Goal: Task Accomplishment & Management: Complete application form

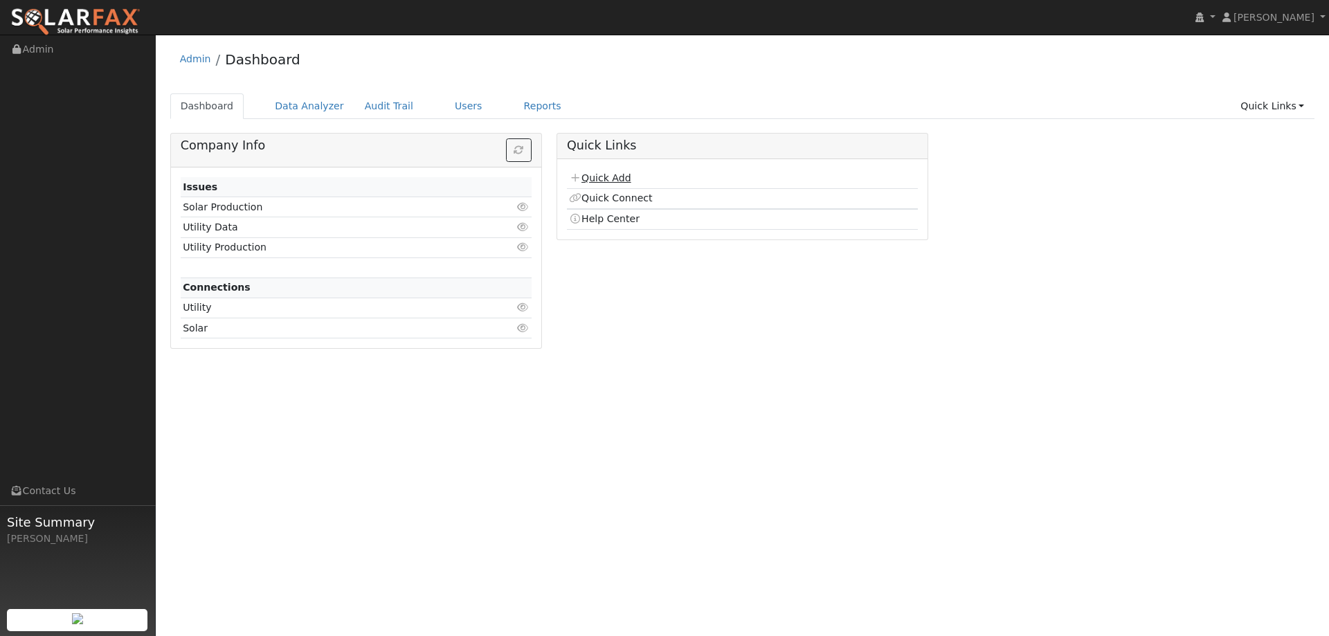
click at [611, 175] on link "Quick Add" at bounding box center [600, 177] width 62 height 11
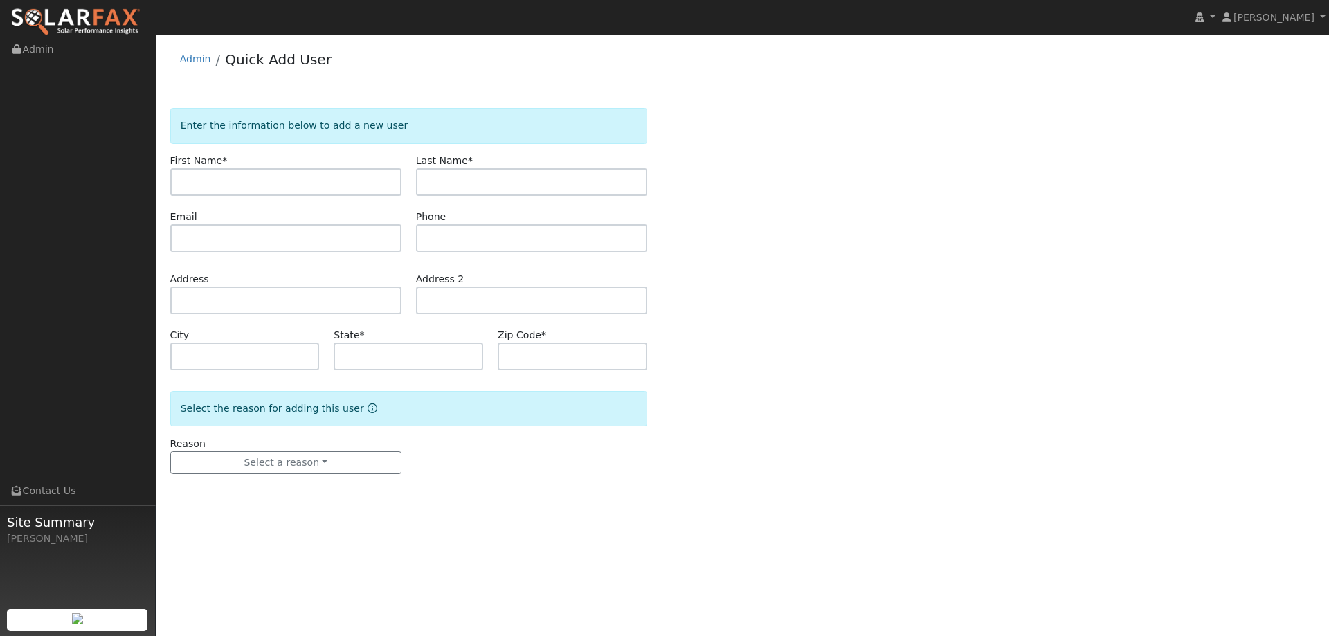
click at [269, 180] on input "text" at bounding box center [285, 182] width 231 height 28
type input "[PERSON_NAME]"
click at [430, 180] on input "text" at bounding box center [531, 182] width 231 height 28
type input "[PERSON_NAME]"
click at [394, 233] on input "text" at bounding box center [285, 238] width 231 height 28
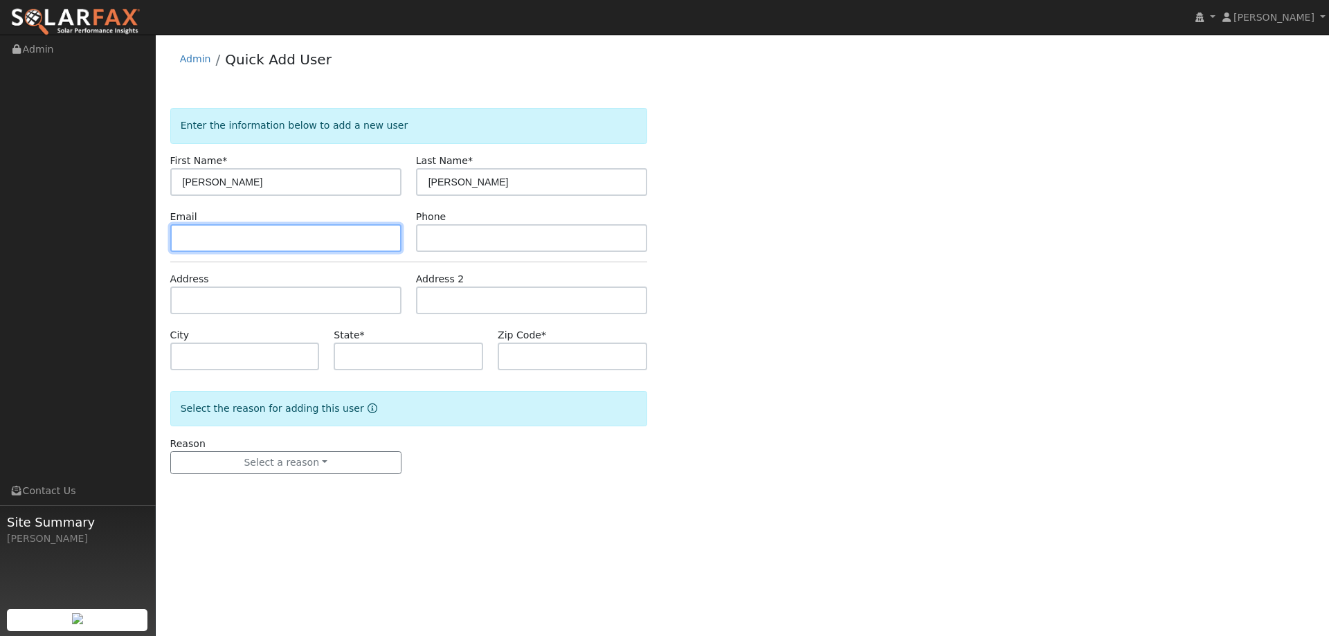
click at [296, 237] on input "text" at bounding box center [285, 238] width 231 height 28
paste input "[EMAIL_ADDRESS][DOMAIN_NAME]"
type input "[EMAIL_ADDRESS][DOMAIN_NAME]"
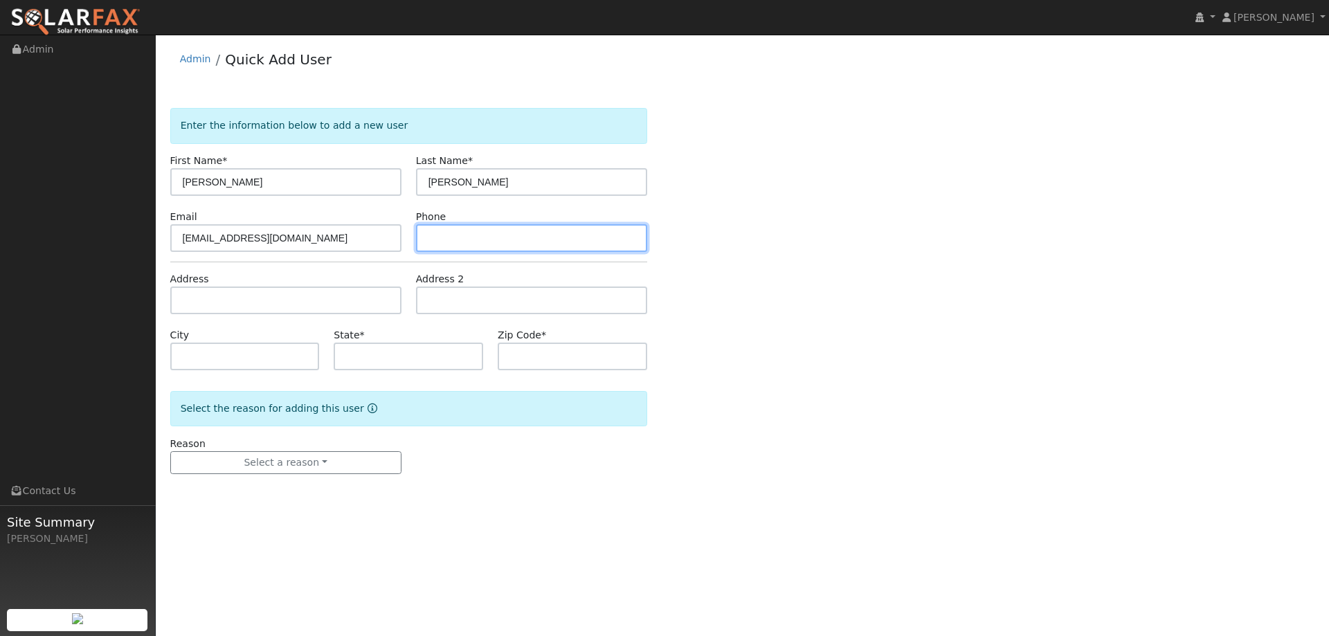
click at [561, 250] on input "text" at bounding box center [531, 238] width 231 height 28
paste input "(707) 699-5349"
type input "(707) 699-5349"
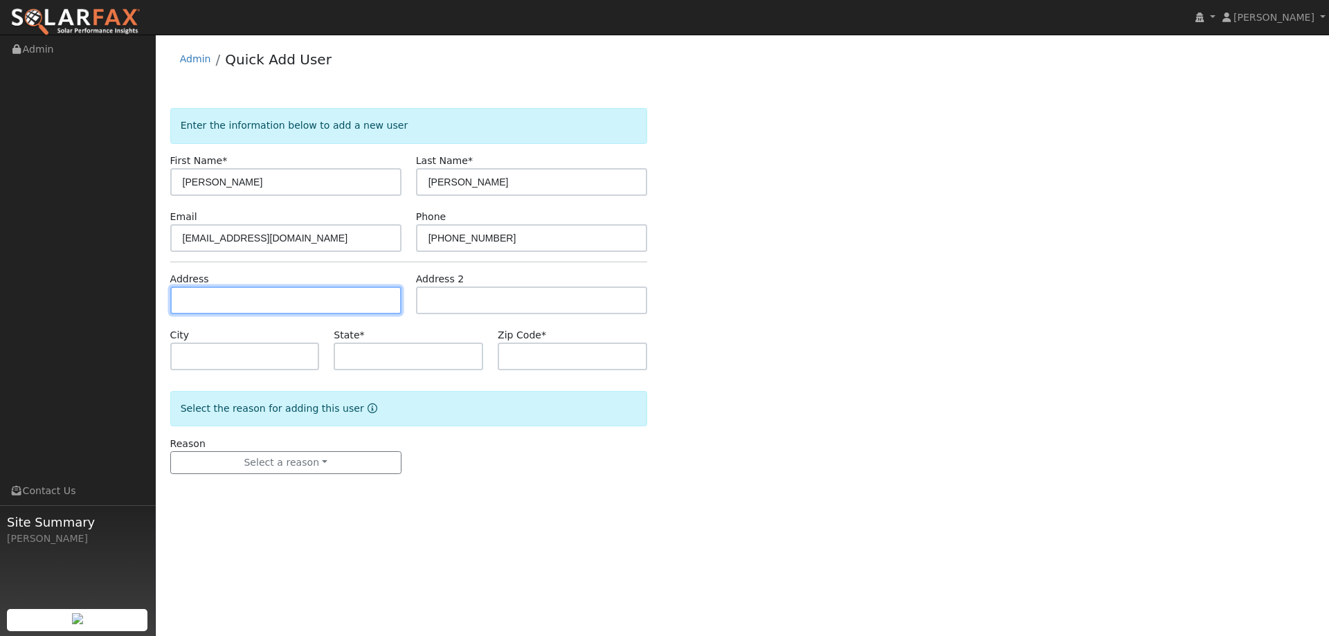
click at [237, 292] on input "text" at bounding box center [285, 301] width 231 height 28
paste input "[STREET_ADDRESS]"
type input "711 Camellia Way"
type input "Vacaville"
type input "CA"
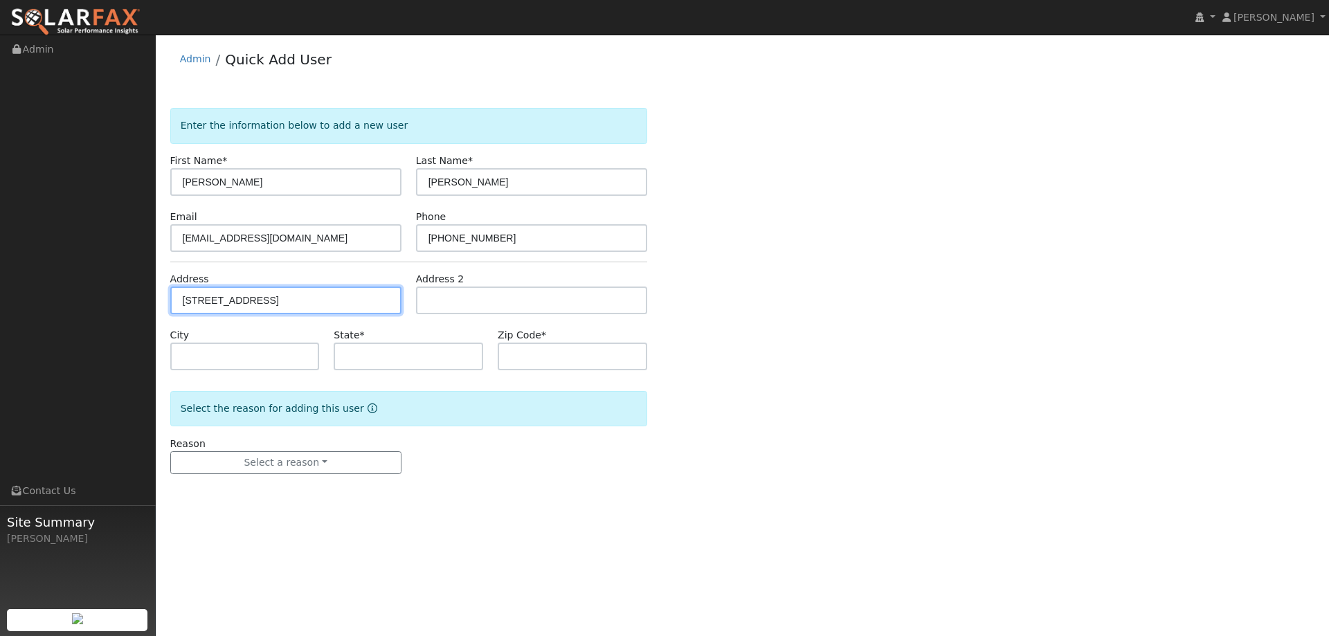
type input "95688"
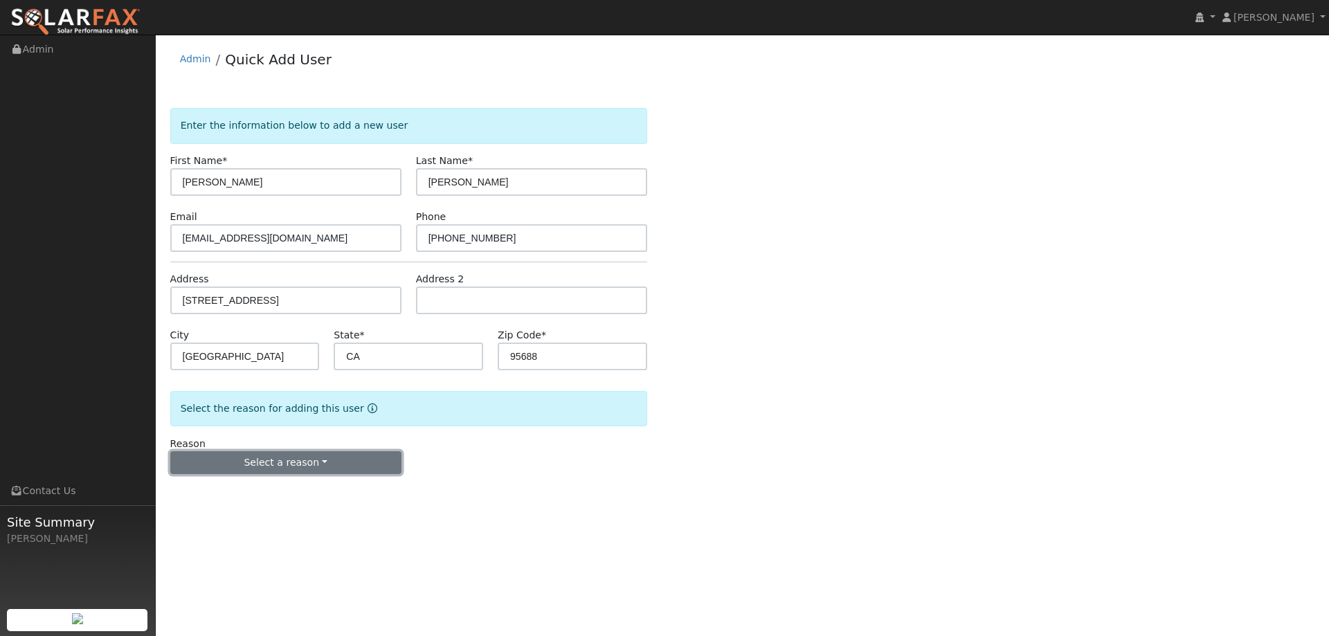
click at [312, 467] on button "Select a reason" at bounding box center [285, 463] width 231 height 24
click at [291, 489] on link "New lead" at bounding box center [247, 491] width 153 height 19
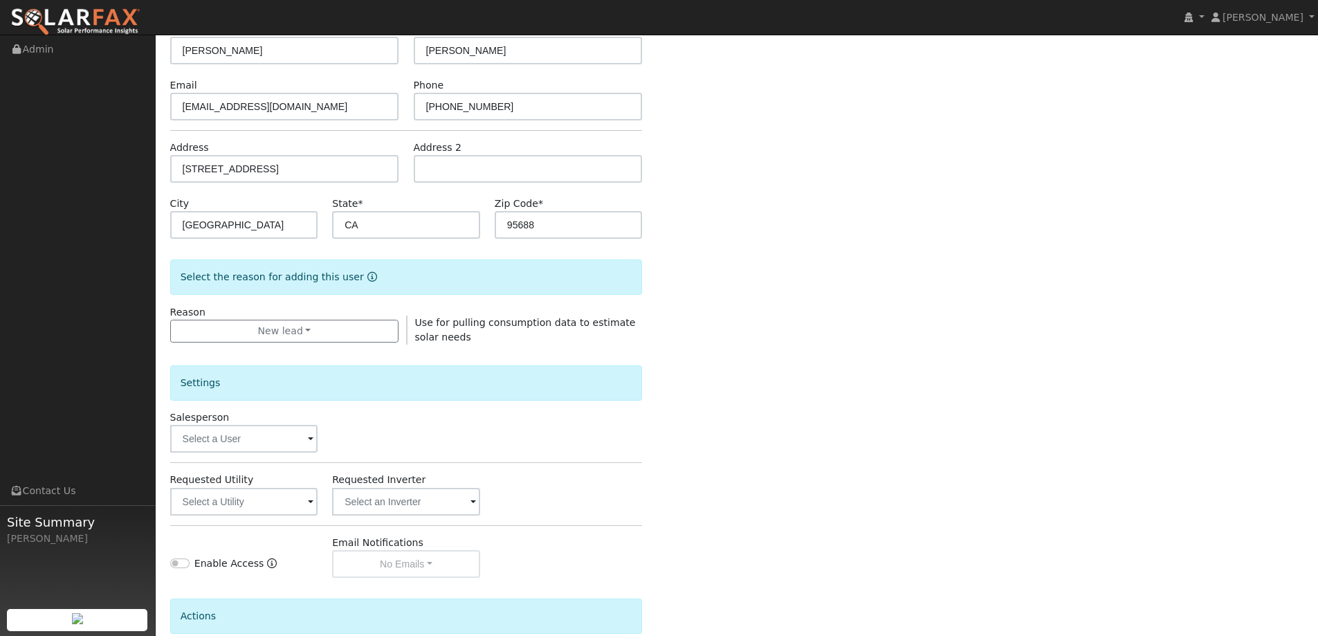
scroll to position [260, 0]
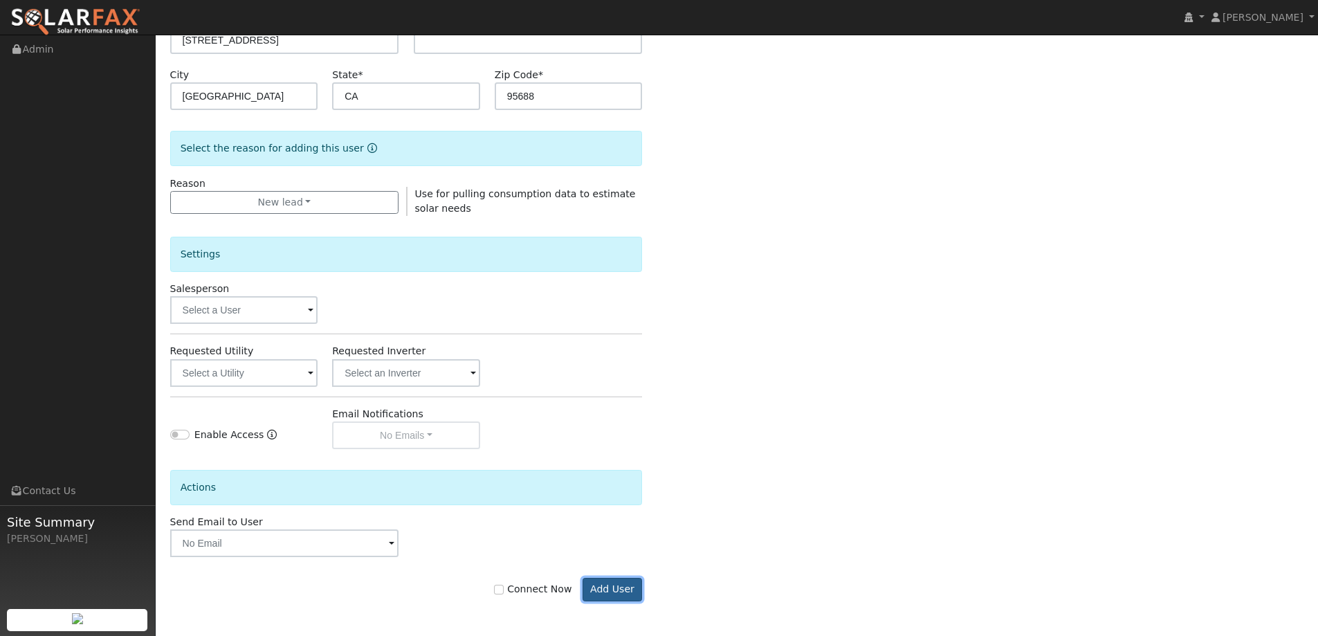
click at [621, 581] on button "Add User" at bounding box center [613, 590] width 60 height 24
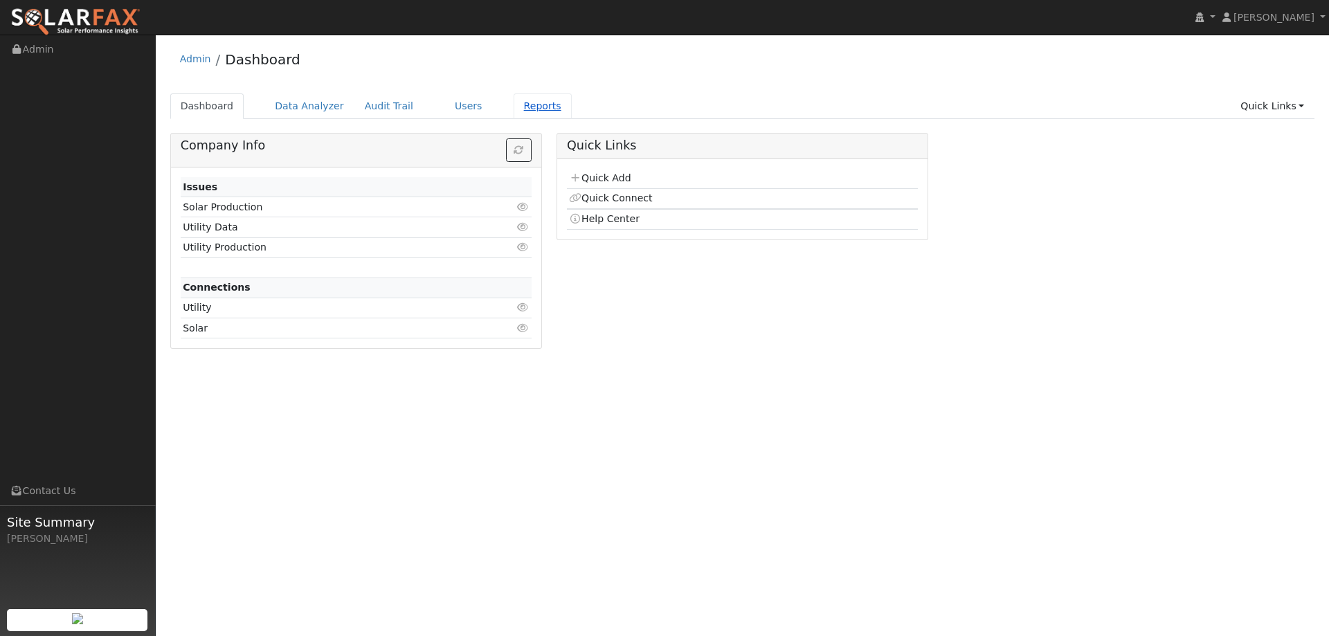
click at [514, 107] on link "Reports" at bounding box center [543, 106] width 58 height 26
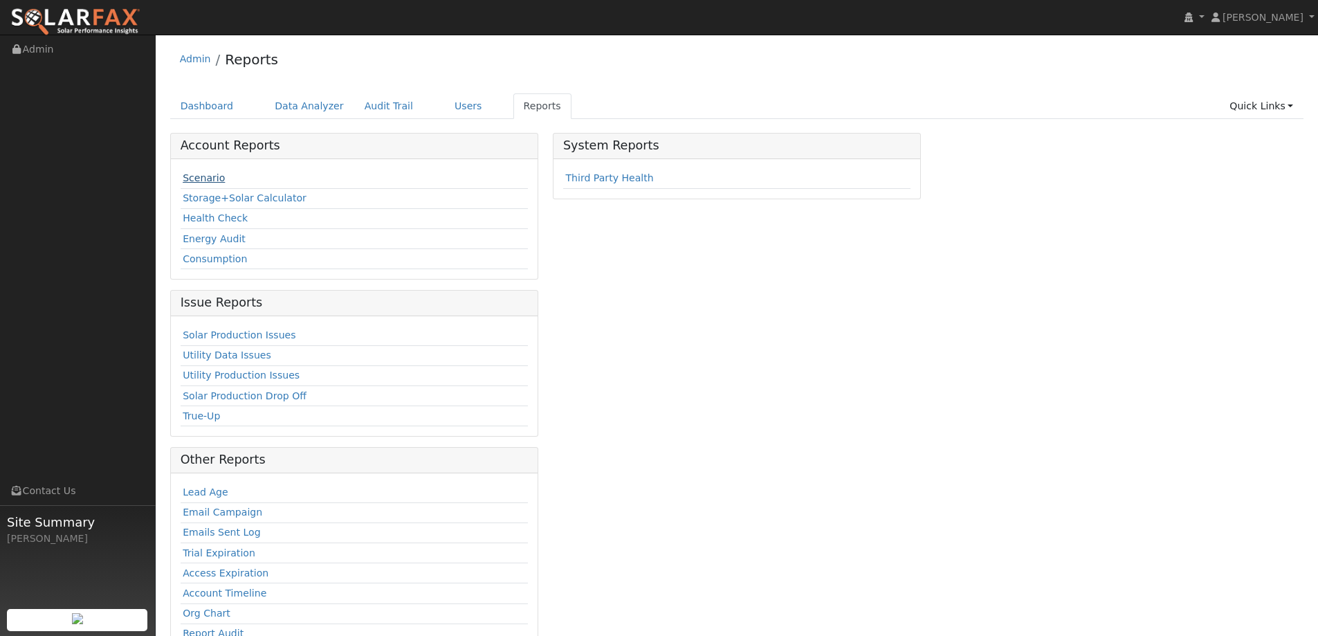
click at [208, 181] on link "Scenario" at bounding box center [204, 177] width 42 height 11
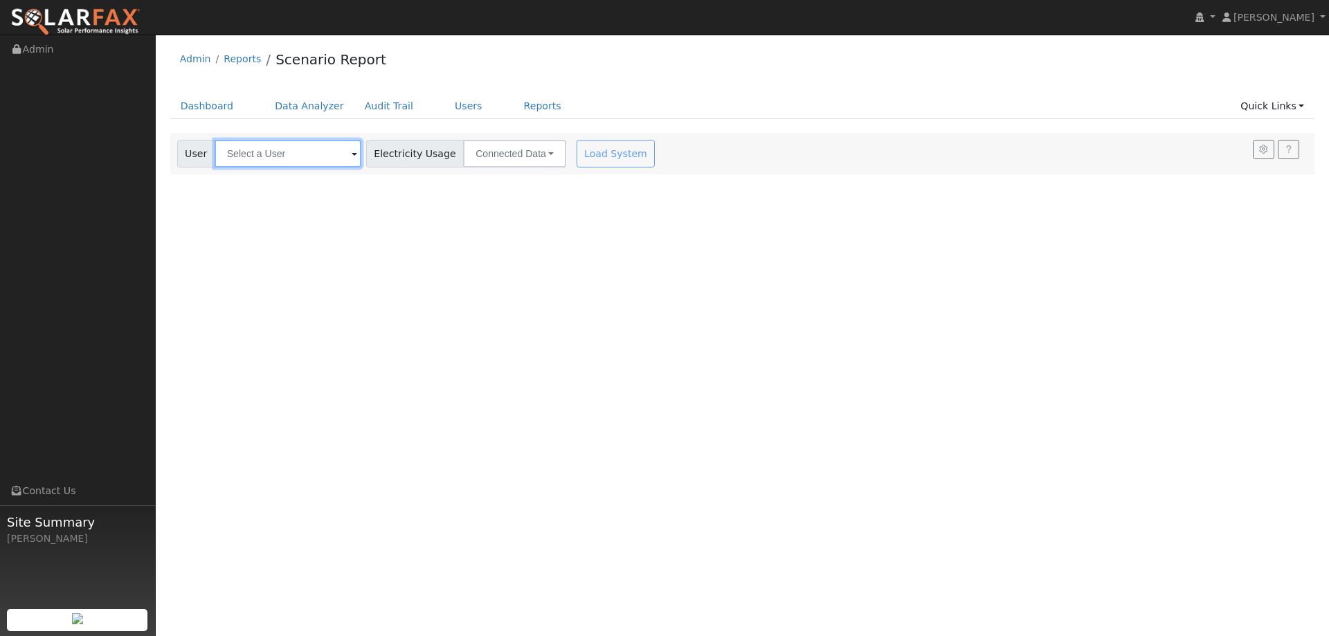
click at [243, 157] on input "text" at bounding box center [288, 154] width 147 height 28
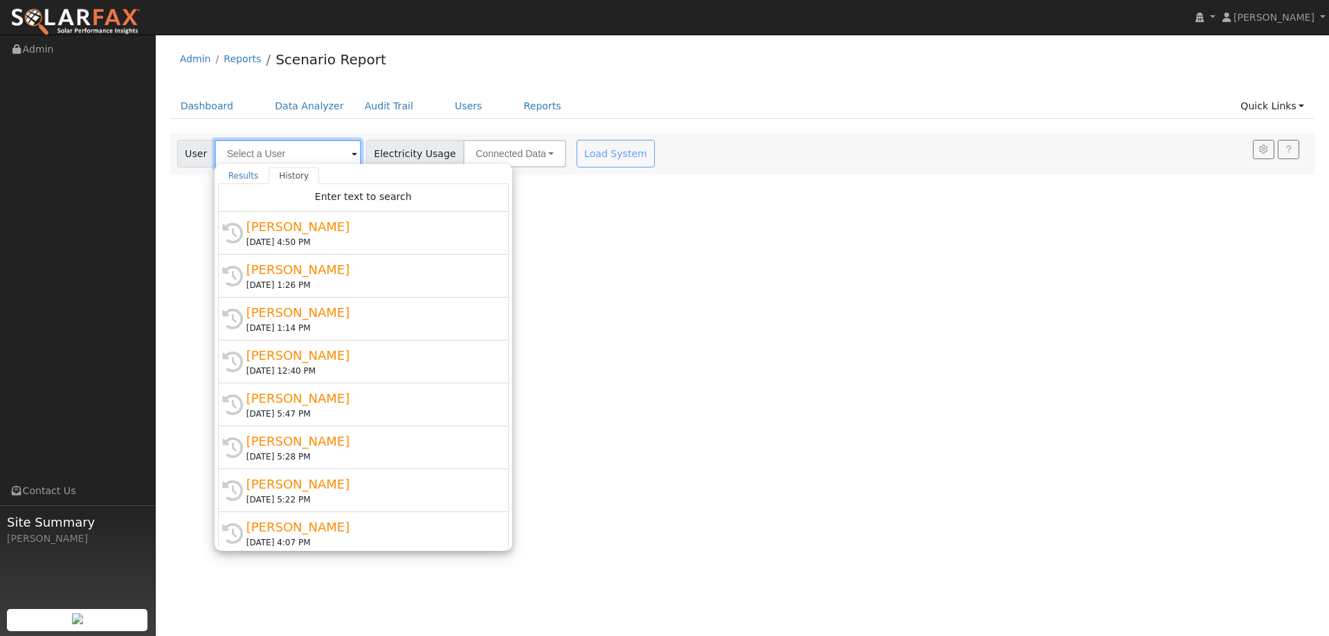
type input "j"
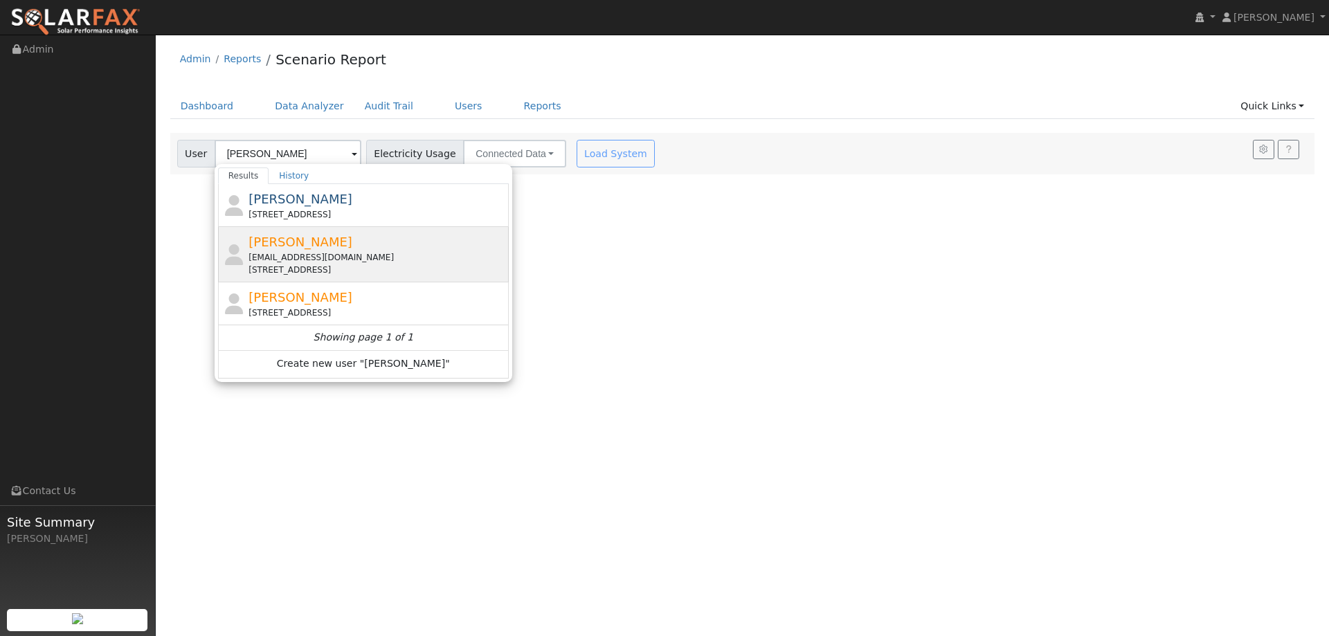
click at [318, 261] on div "morales15fernanso@gmail.com" at bounding box center [376, 257] width 257 height 12
type input "Fernando Flores"
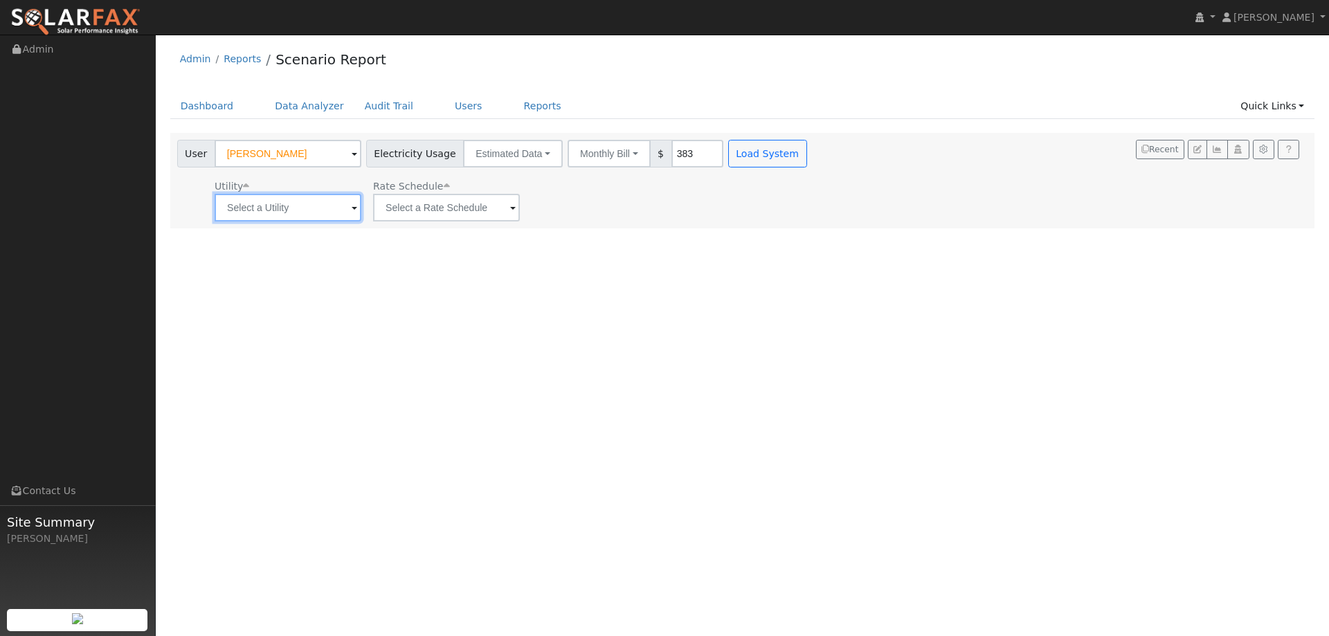
click at [331, 221] on input "text" at bounding box center [288, 208] width 147 height 28
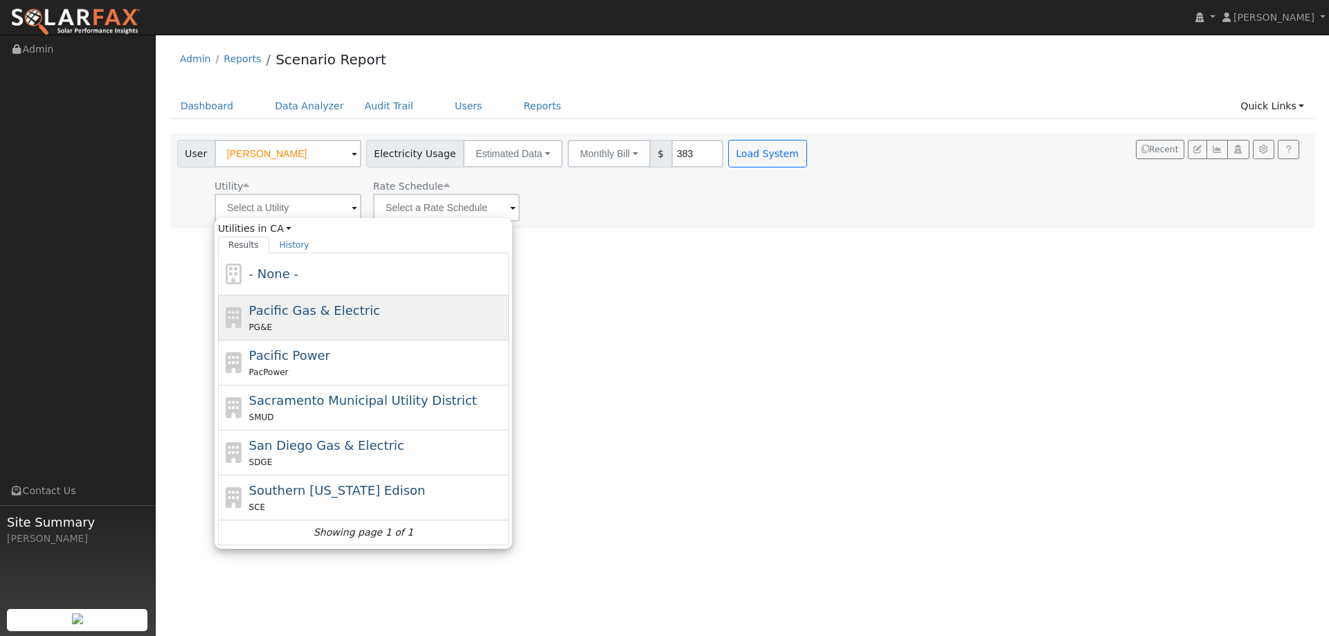
click at [307, 324] on div "PG&E" at bounding box center [377, 327] width 257 height 15
type input "Pacific Gas & Electric"
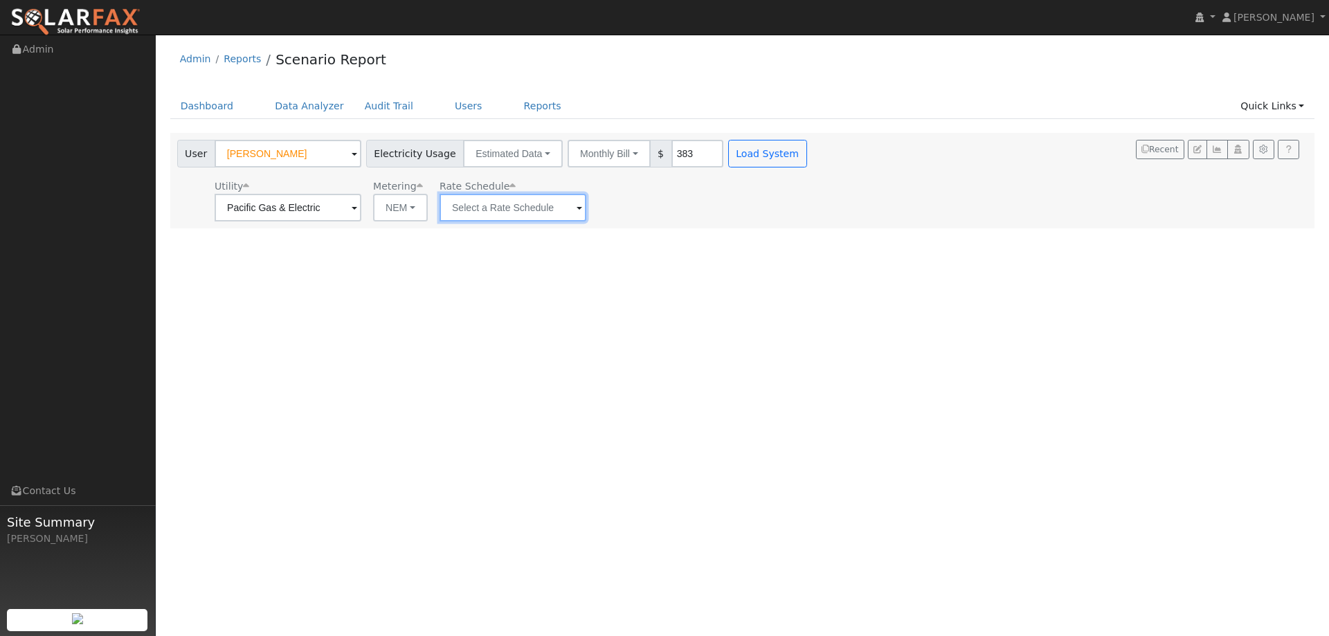
click at [506, 218] on input "text" at bounding box center [512, 208] width 147 height 28
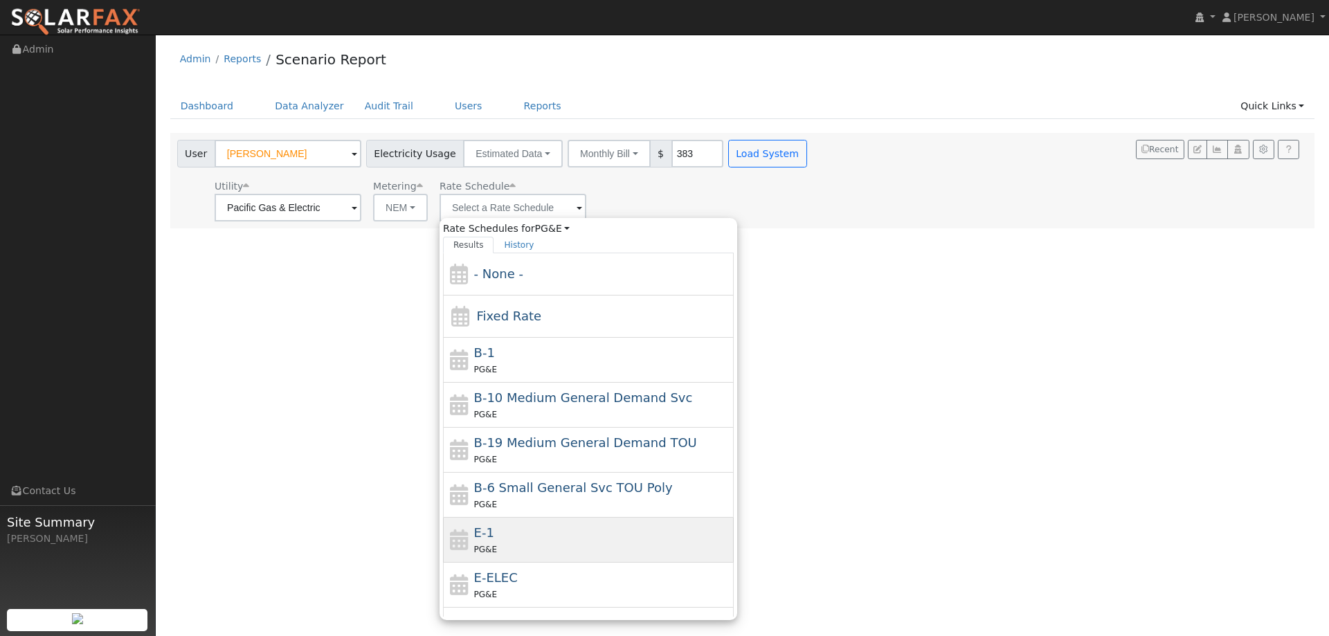
click at [510, 528] on div "E-1 PG&E" at bounding box center [602, 539] width 257 height 33
type input "E-1"
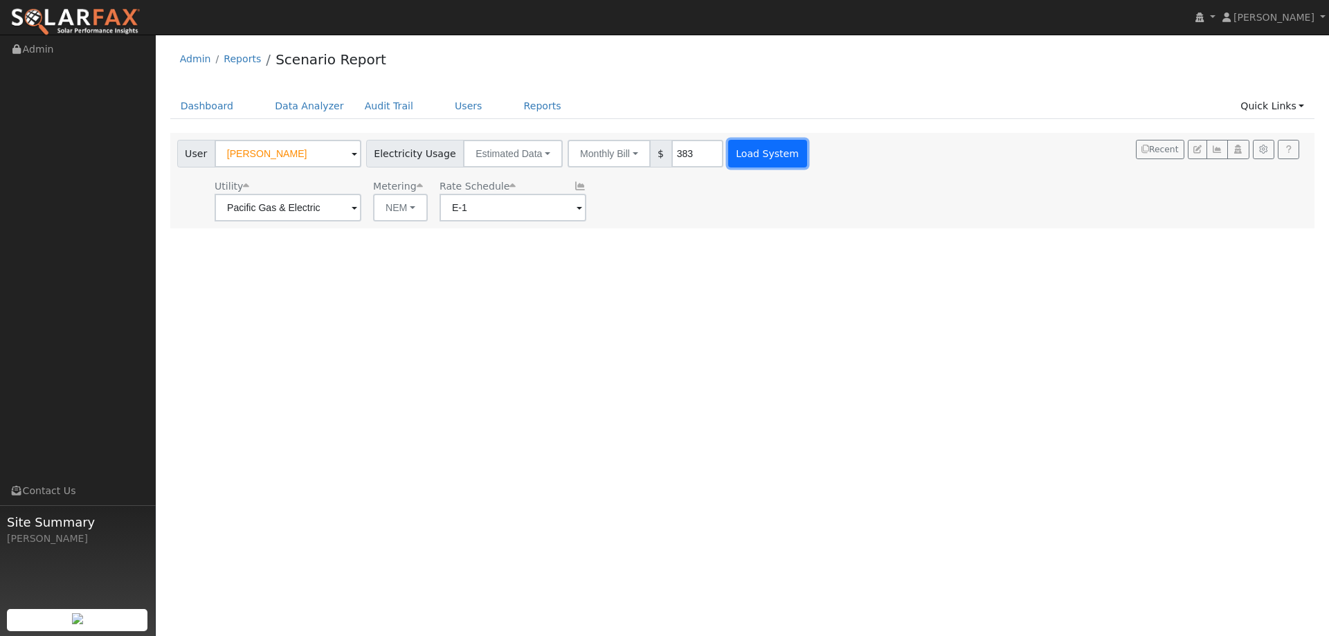
click at [745, 151] on button "Load System" at bounding box center [767, 154] width 79 height 28
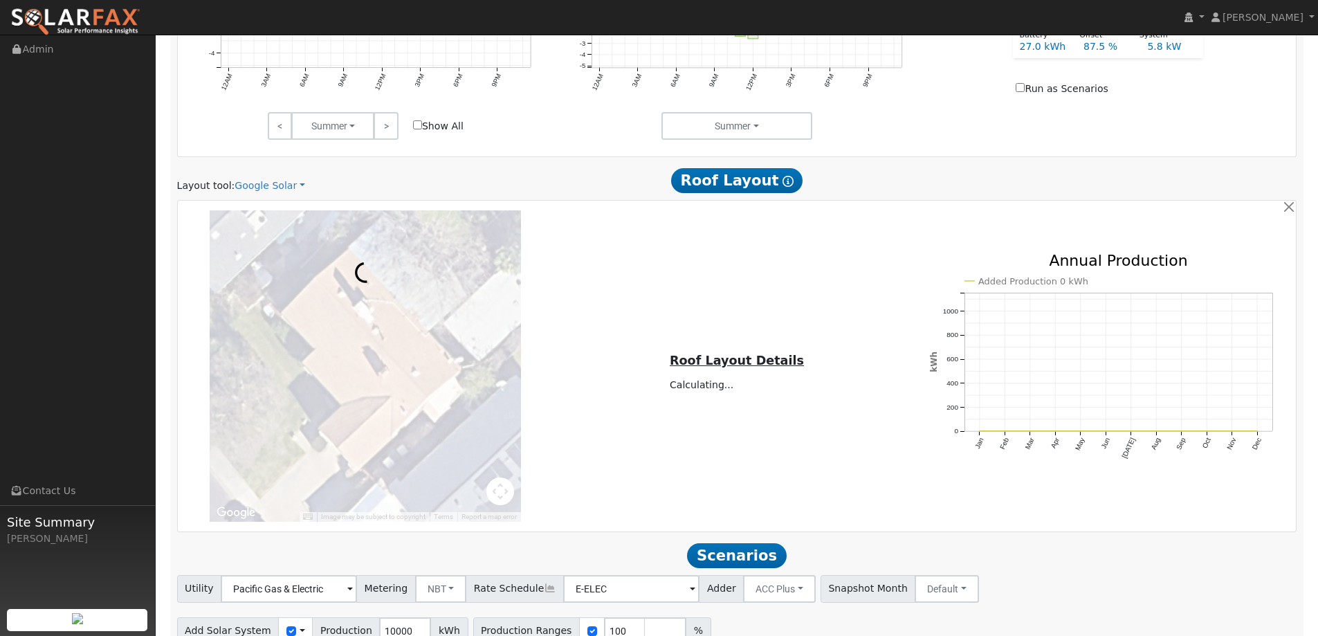
scroll to position [761, 0]
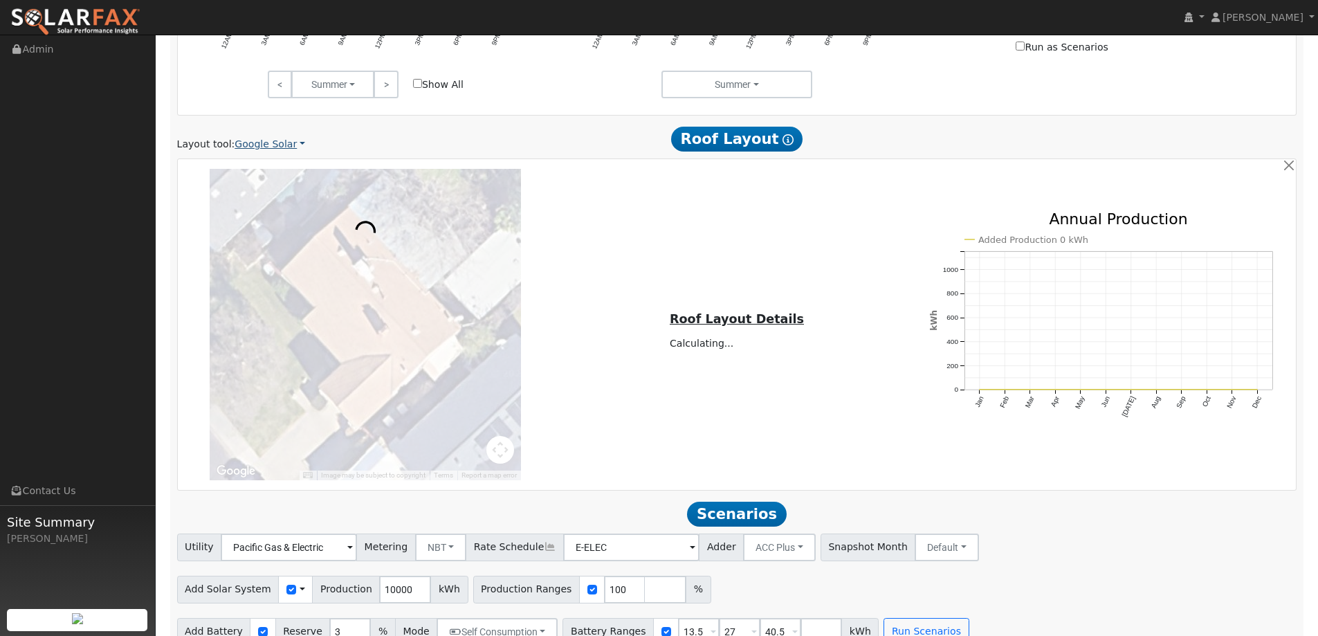
click at [272, 139] on link "Google Solar" at bounding box center [270, 144] width 71 height 15
click at [278, 210] on link "Aurora" at bounding box center [279, 207] width 96 height 19
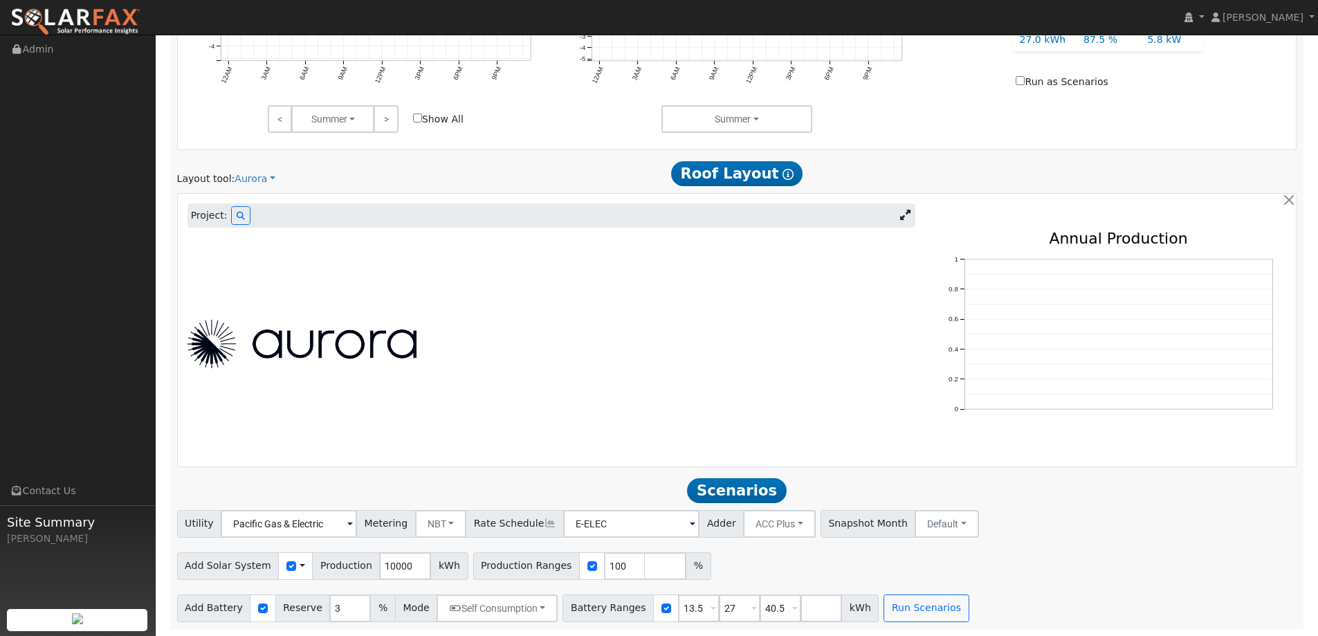
scroll to position [517, 0]
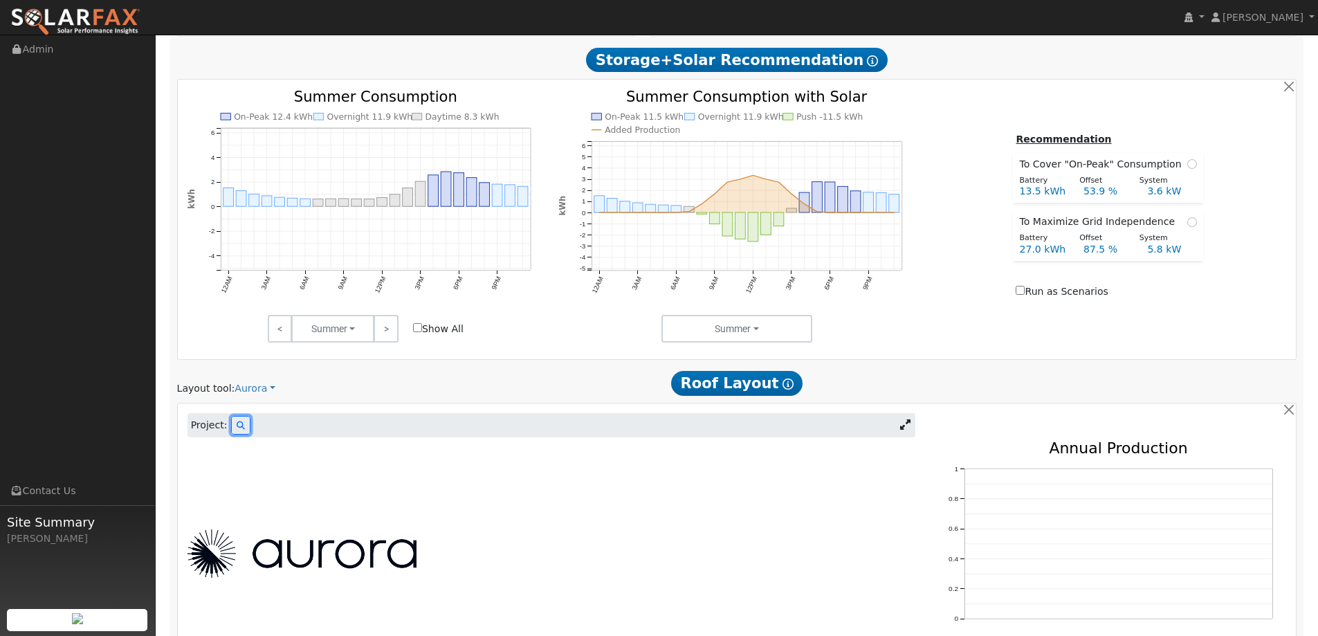
click at [237, 427] on icon at bounding box center [241, 425] width 8 height 8
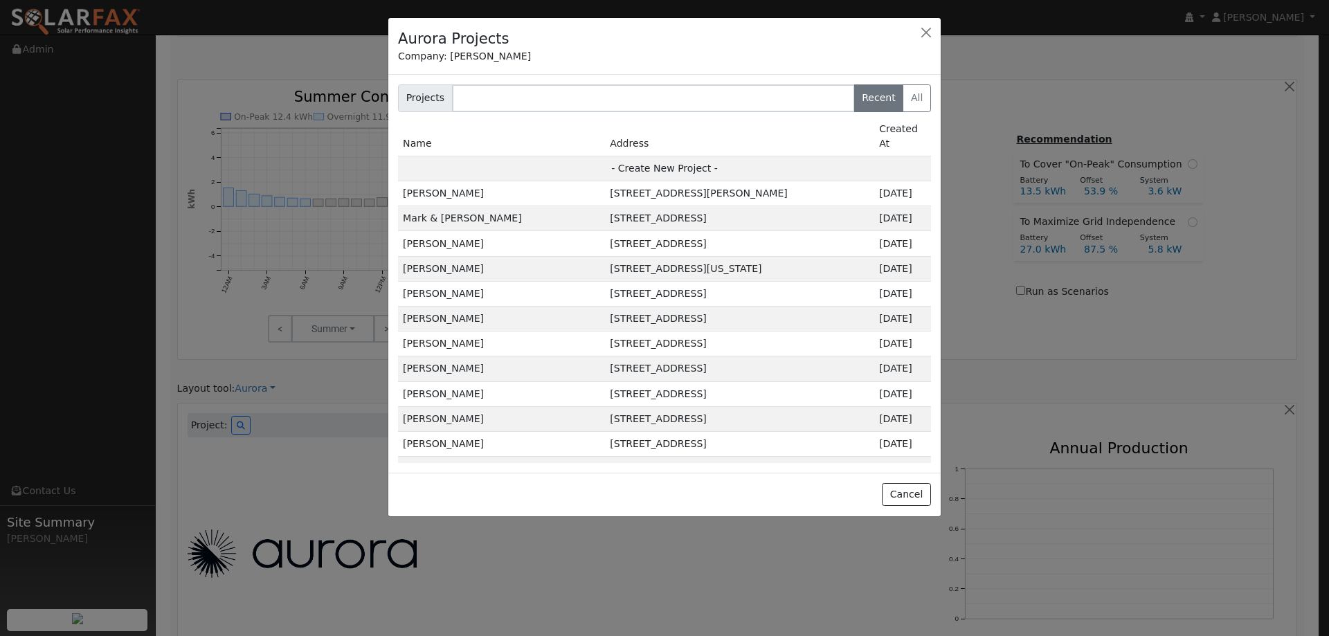
click at [642, 157] on td "- Create New Project -" at bounding box center [664, 168] width 533 height 25
type input "Fernando Flores"
type input "711 Camellia Way"
type input "Vacaville"
type input "CA"
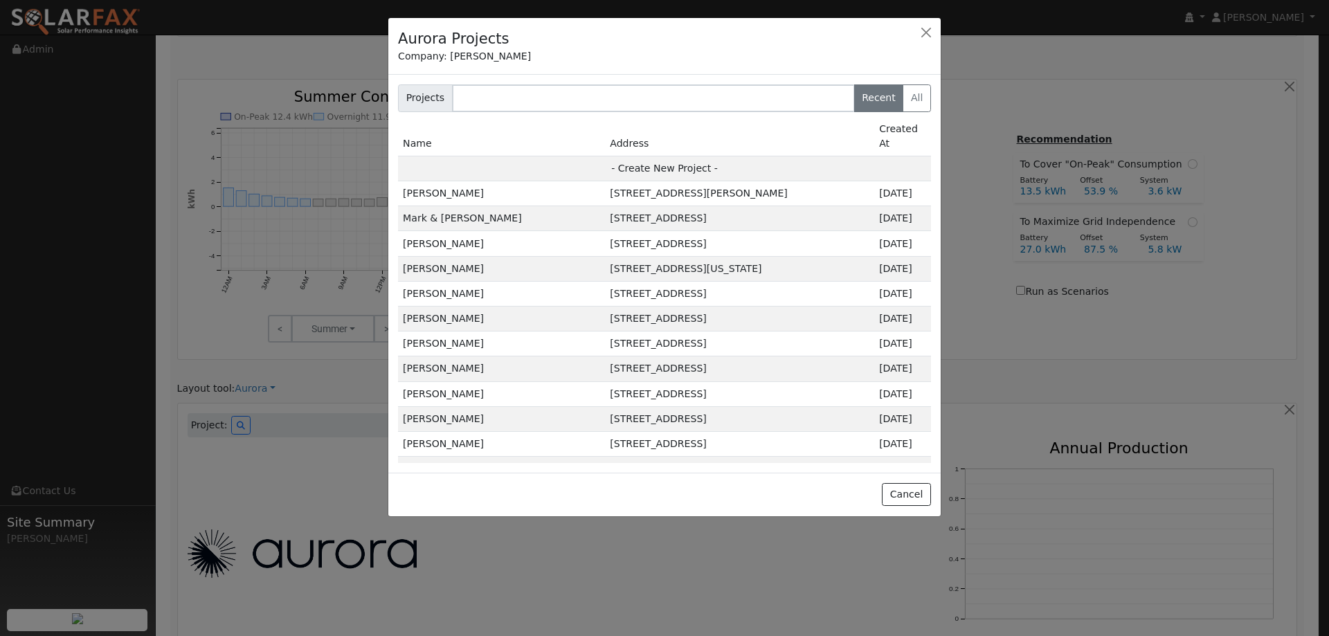
type input "95688"
type input "Design"
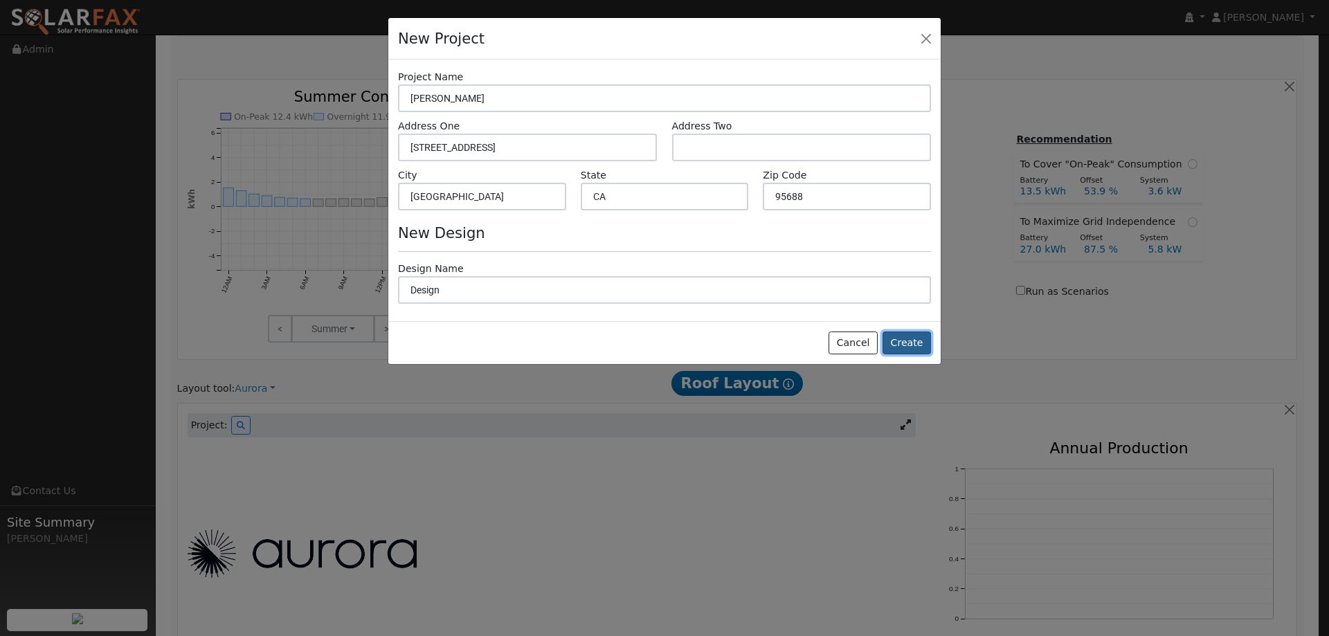
click at [919, 340] on button "Create" at bounding box center [906, 343] width 48 height 24
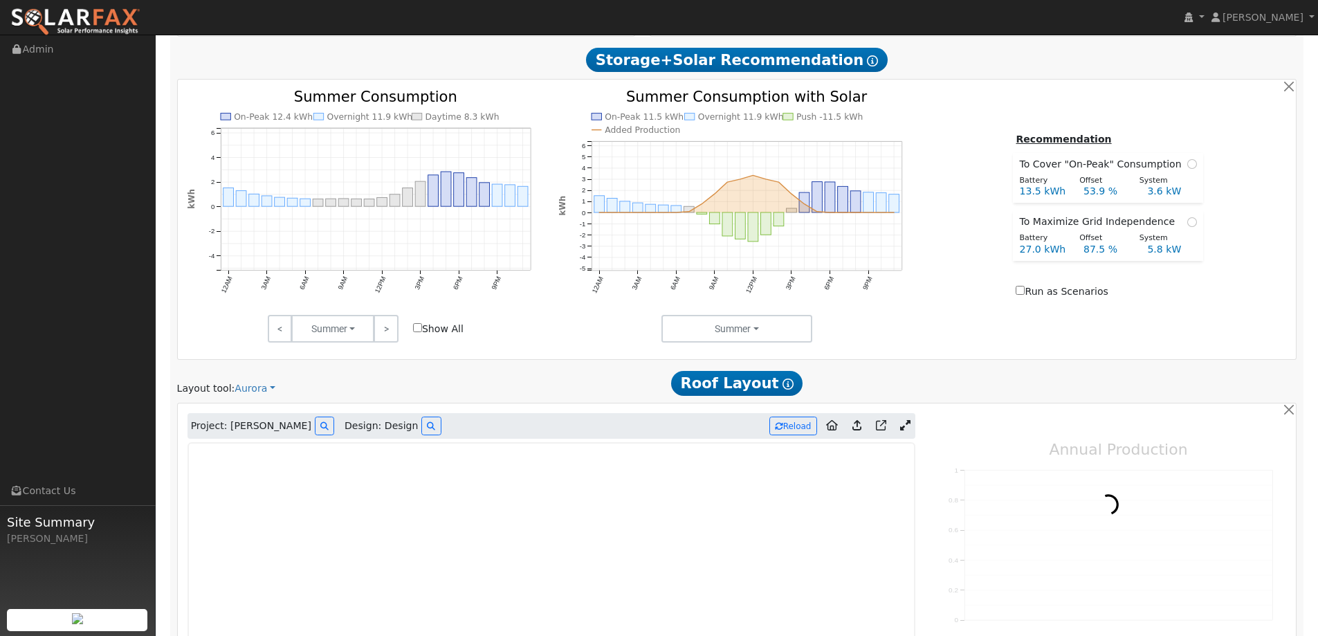
type input "0"
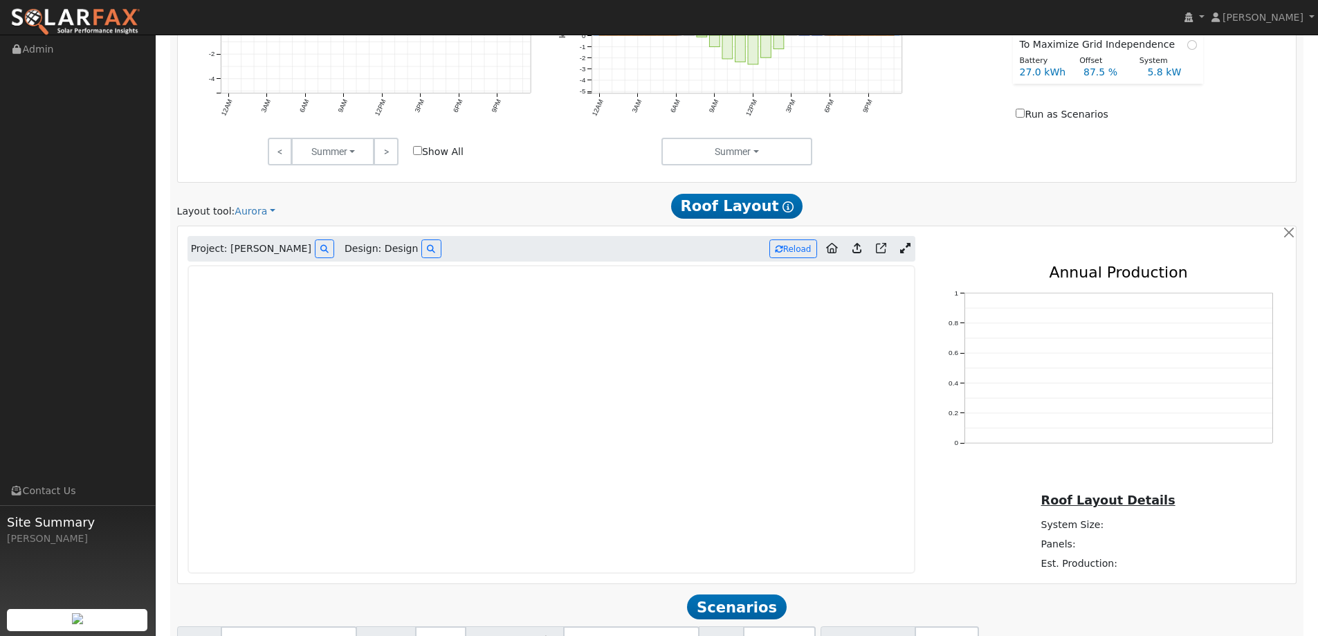
scroll to position [812, 0]
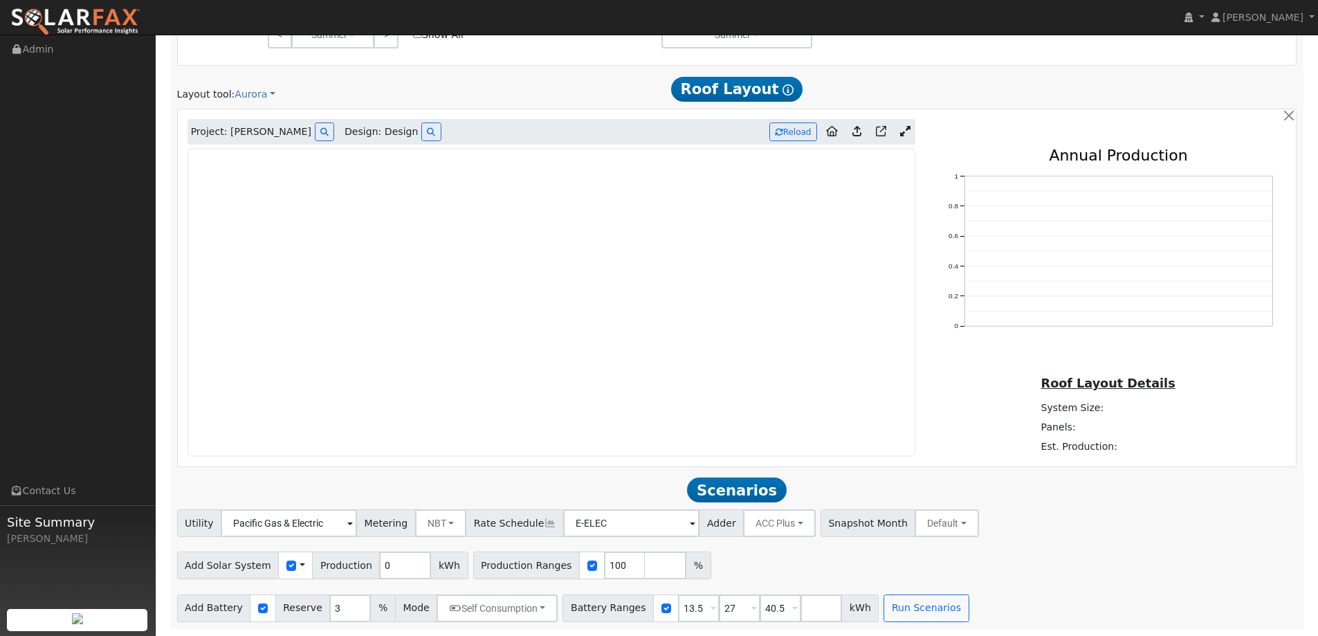
click at [117, 14] on img at bounding box center [75, 22] width 130 height 29
